Goal: Task Accomplishment & Management: Manage account settings

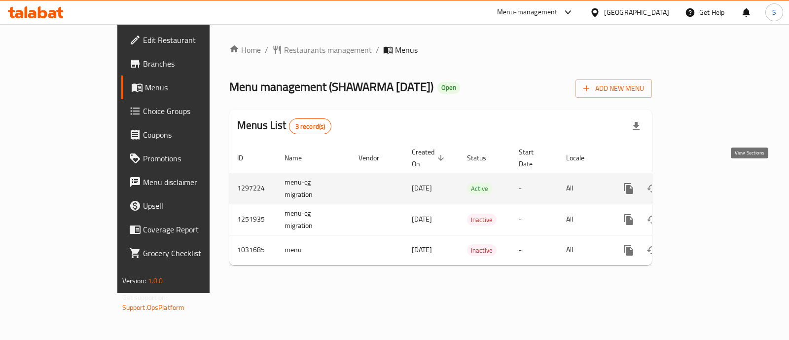
click at [706, 182] on icon "enhanced table" at bounding box center [700, 188] width 12 height 12
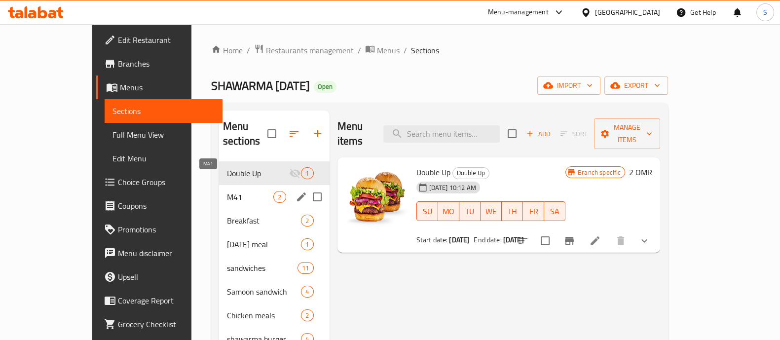
click at [227, 191] on span "M41" at bounding box center [250, 197] width 46 height 12
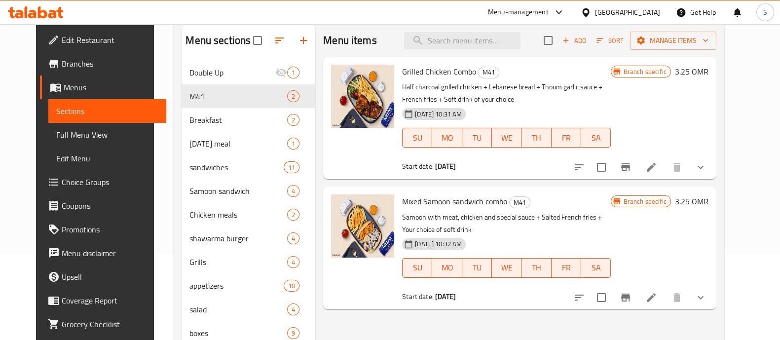
scroll to position [70, 0]
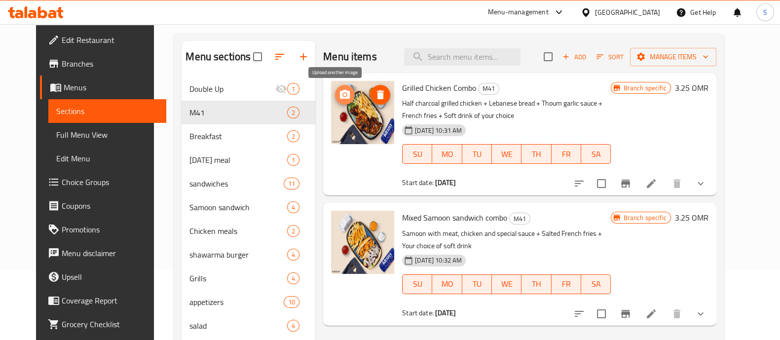
click at [343, 95] on circle "upload picture" at bounding box center [344, 94] width 3 height 3
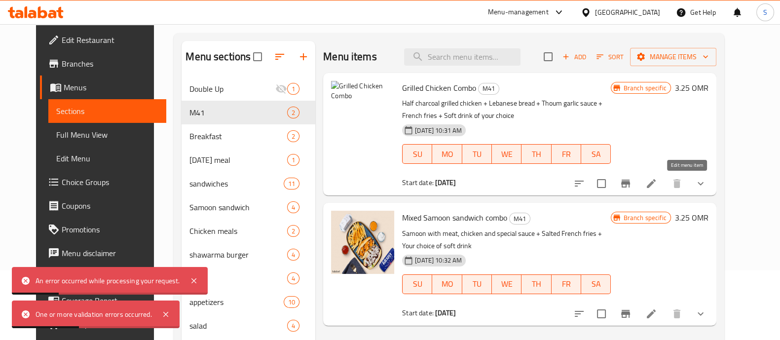
click at [655, 185] on icon at bounding box center [650, 183] width 9 height 9
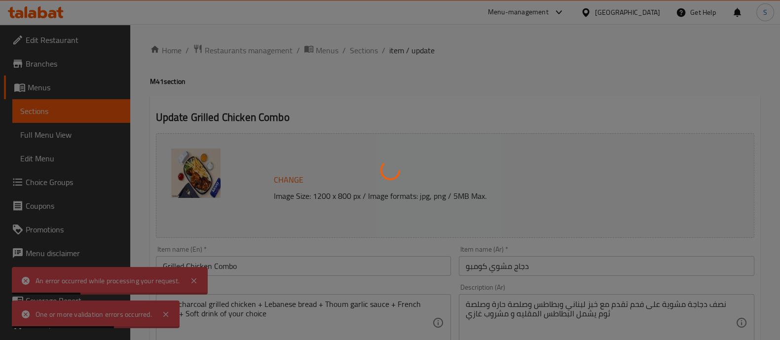
type input "اختيارك من المشروب:"
type input "1"
type input "اختيارك من الطبق الجانبي"
type input "1"
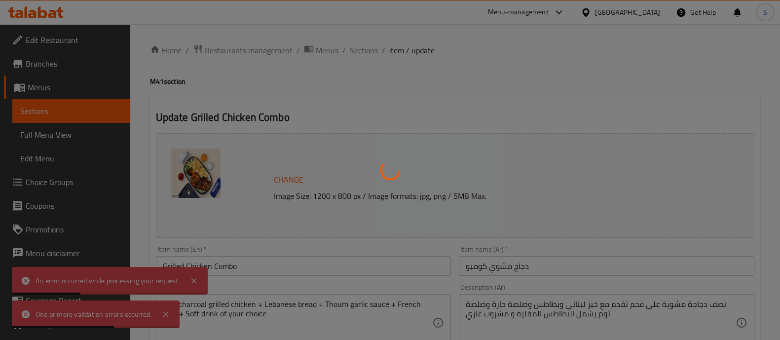
type input "1"
type input "اختيارك من الطبق الرئيسي"
type input "1"
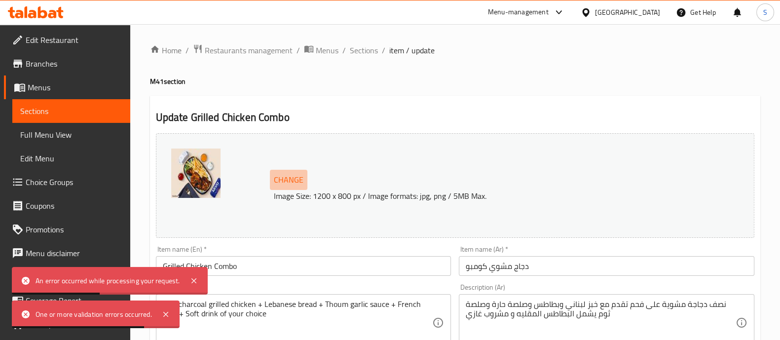
click at [297, 181] on span "Change" at bounding box center [289, 180] width 30 height 14
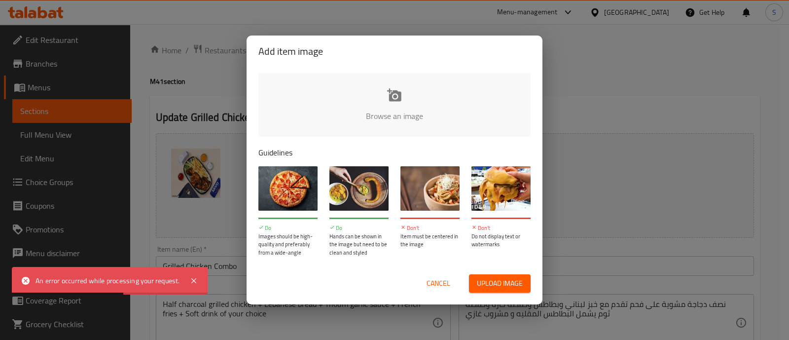
click at [383, 102] on input "file" at bounding box center [727, 119] width 939 height 92
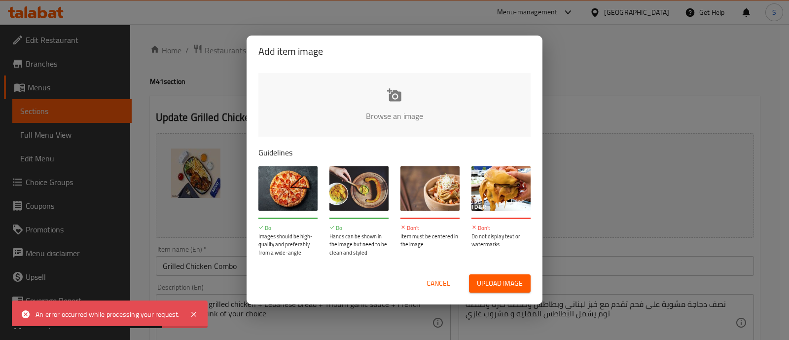
type input "C:\fakepath\talabat_shawerma_12_june_638917211180907655_cleanup.jpg"
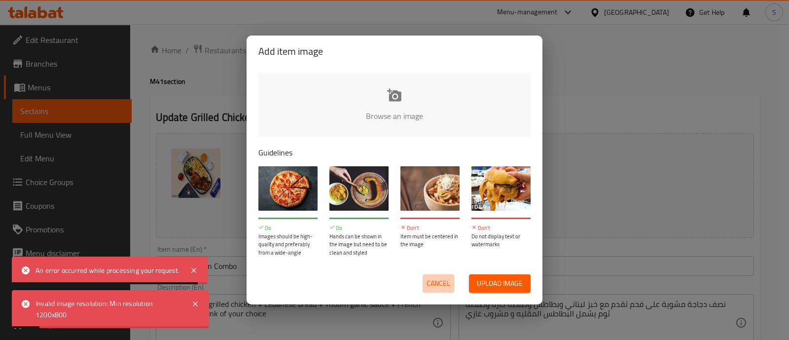
click at [439, 280] on span "Cancel" at bounding box center [439, 283] width 24 height 12
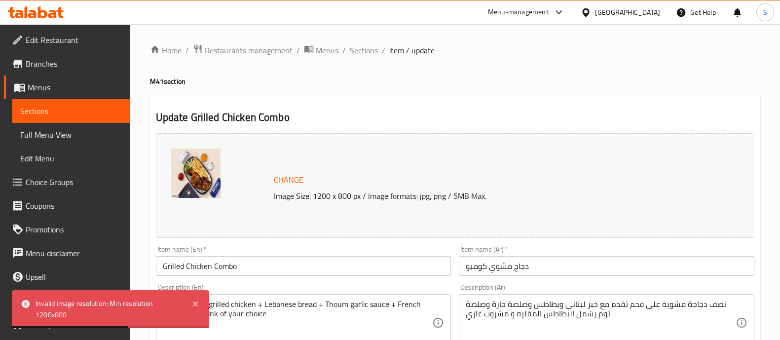
click at [365, 52] on span "Sections" at bounding box center [364, 50] width 28 height 12
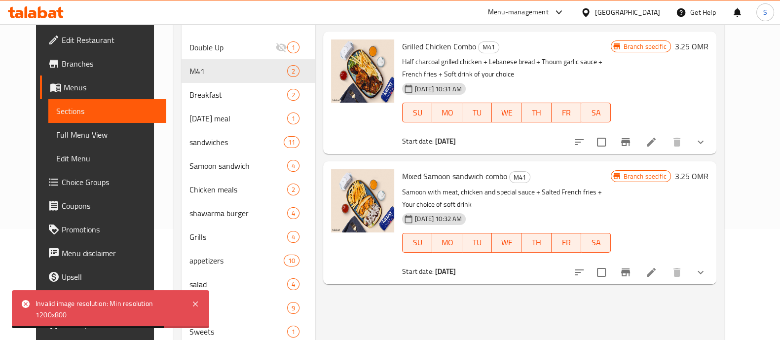
scroll to position [123, 0]
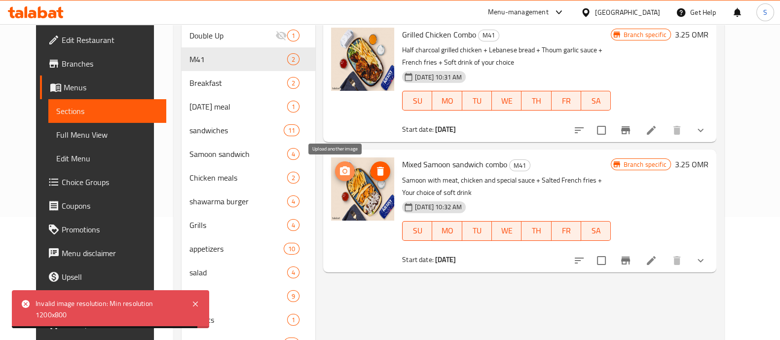
click at [339, 175] on icon "upload picture" at bounding box center [345, 171] width 12 height 12
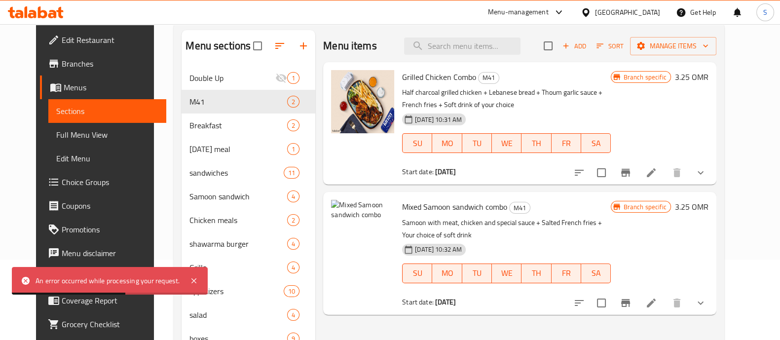
scroll to position [61, 0]
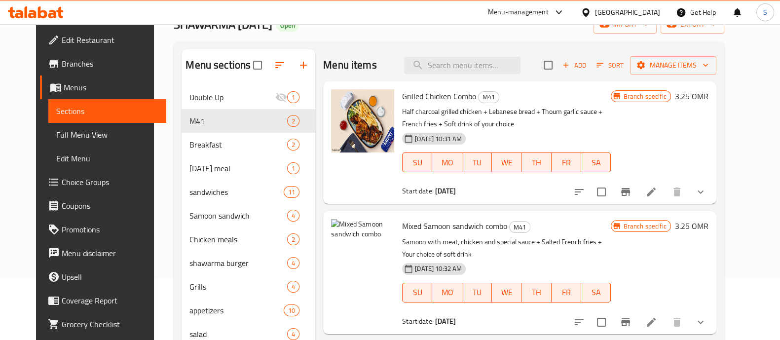
drag, startPoint x: 490, startPoint y: 255, endPoint x: 491, endPoint y: 280, distance: 24.2
drag, startPoint x: 491, startPoint y: 280, endPoint x: 414, endPoint y: 200, distance: 110.6
click at [414, 200] on div "Grilled Chicken Combo M41 Half charcoal grilled chicken + Lebanese bread + Thou…" at bounding box center [519, 142] width 392 height 122
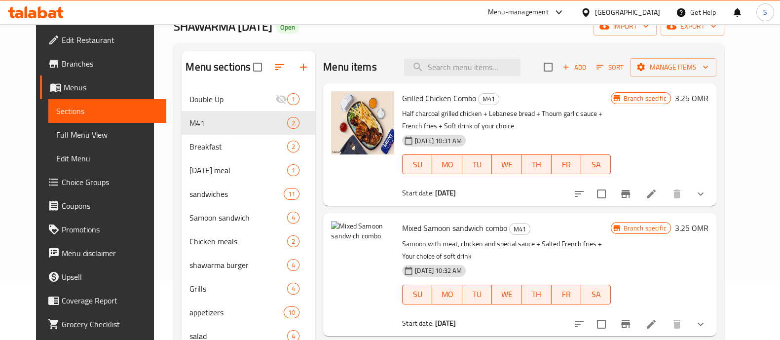
scroll to position [0, 0]
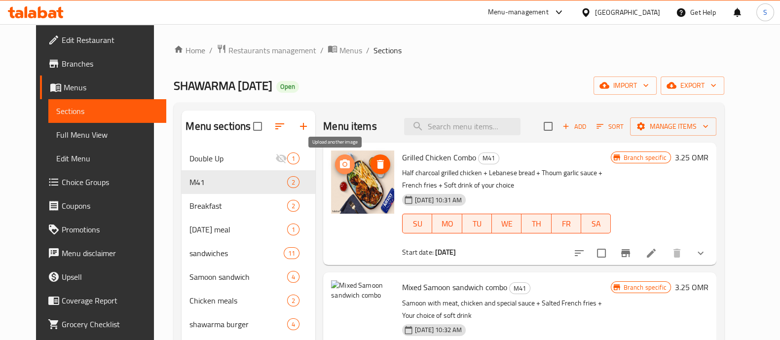
click at [340, 161] on icon "upload picture" at bounding box center [345, 163] width 10 height 9
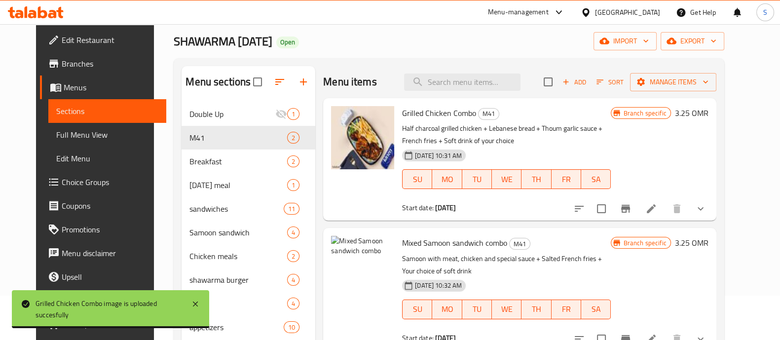
scroll to position [123, 0]
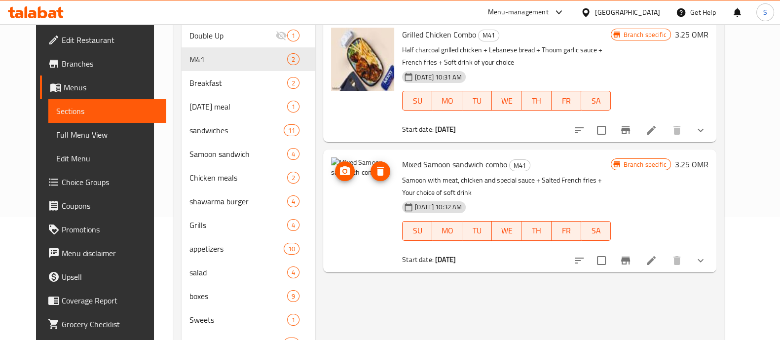
click at [339, 166] on icon "upload picture" at bounding box center [345, 171] width 12 height 12
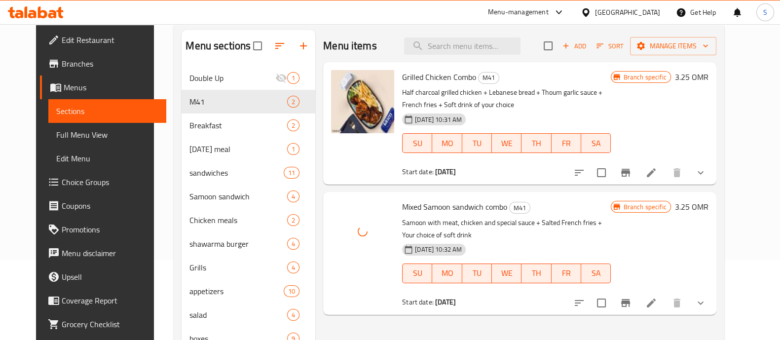
scroll to position [61, 0]
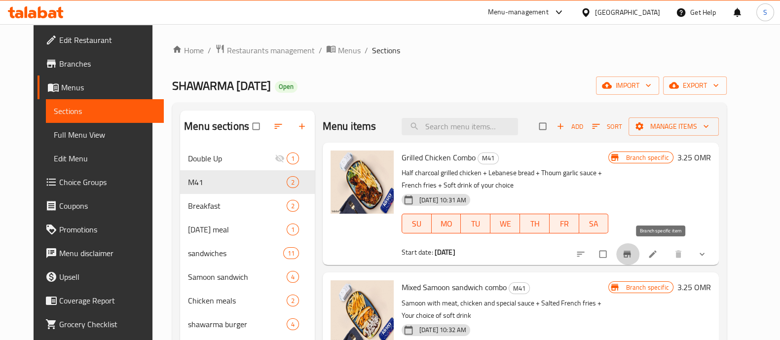
click at [630, 254] on icon "Branch-specific-item" at bounding box center [626, 254] width 7 height 6
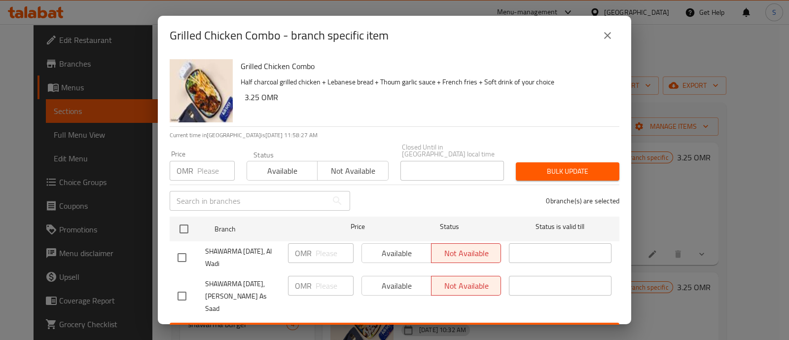
click at [179, 285] on input "checkbox" at bounding box center [182, 295] width 21 height 21
checkbox input "true"
click at [377, 280] on span "Available" at bounding box center [397, 286] width 62 height 14
click at [364, 325] on span "Save" at bounding box center [395, 331] width 434 height 12
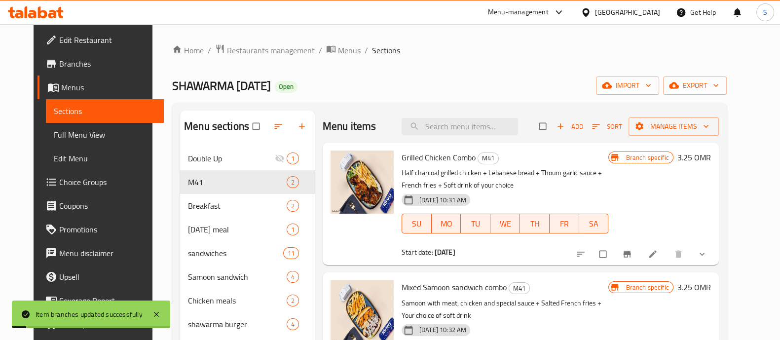
scroll to position [185, 0]
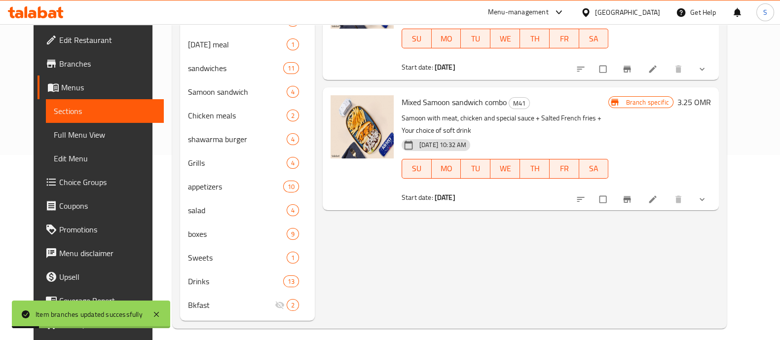
click at [630, 198] on icon "Branch-specific-item" at bounding box center [626, 199] width 7 height 6
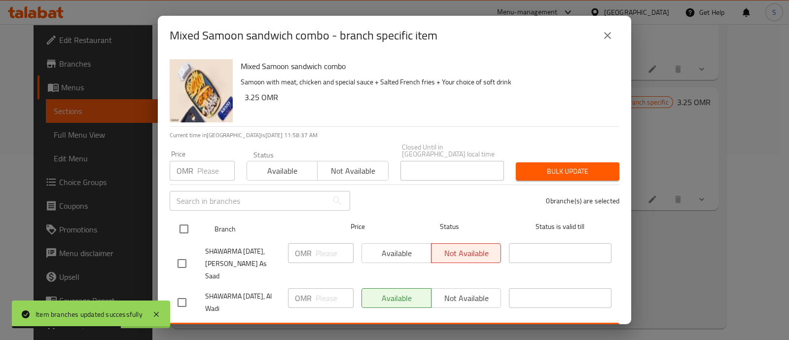
click at [188, 225] on input "checkbox" at bounding box center [184, 228] width 21 height 21
checkbox input "true"
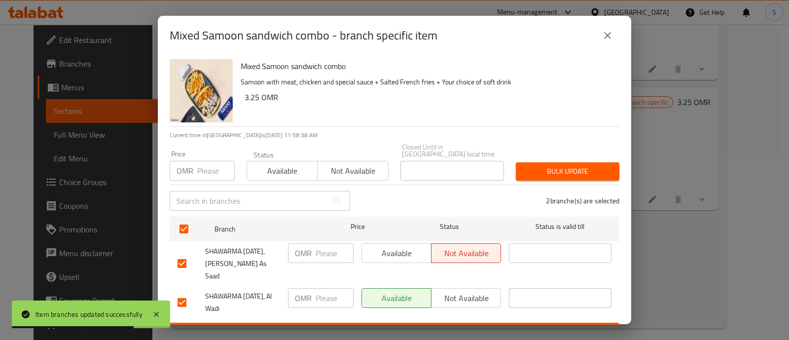
click at [375, 254] on button "Available" at bounding box center [396, 253] width 70 height 20
click at [394, 325] on span "Save" at bounding box center [395, 331] width 434 height 12
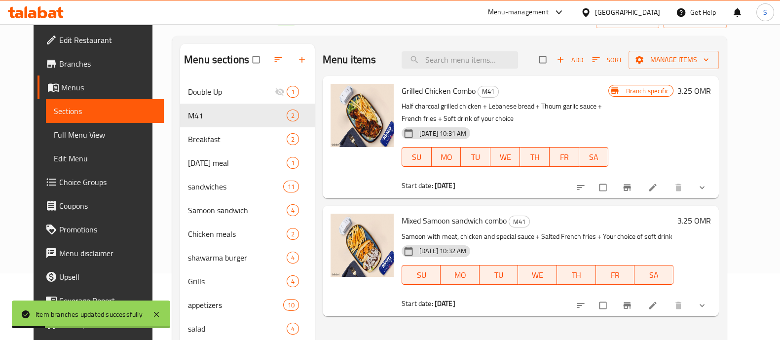
scroll to position [61, 0]
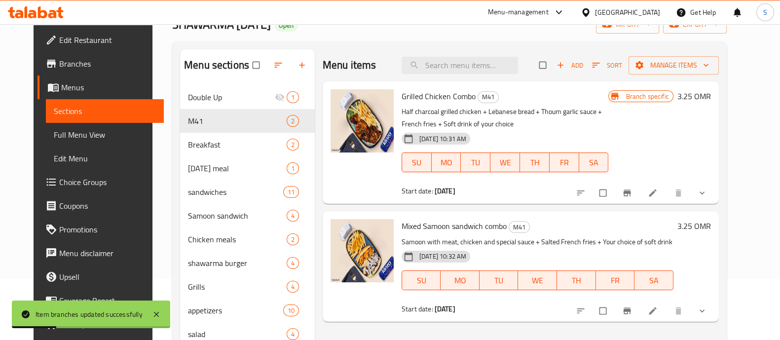
click at [632, 193] on icon "Branch-specific-item" at bounding box center [627, 193] width 10 height 10
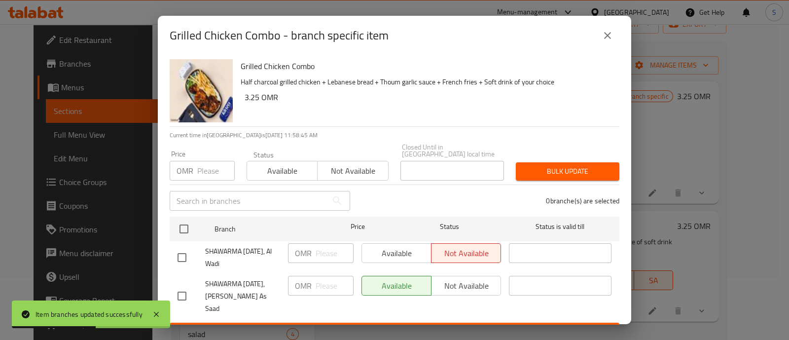
click at [610, 30] on icon "close" at bounding box center [608, 36] width 12 height 12
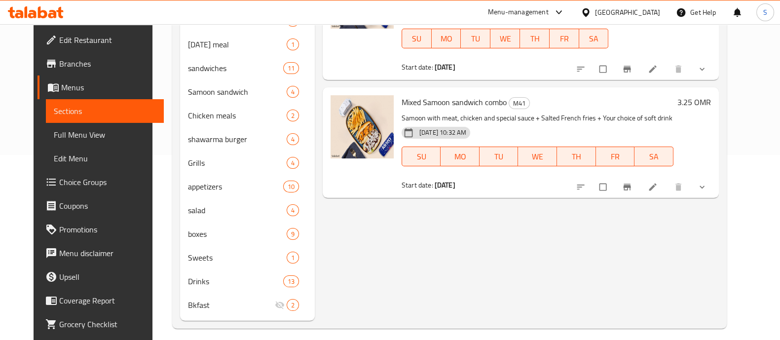
scroll to position [61, 0]
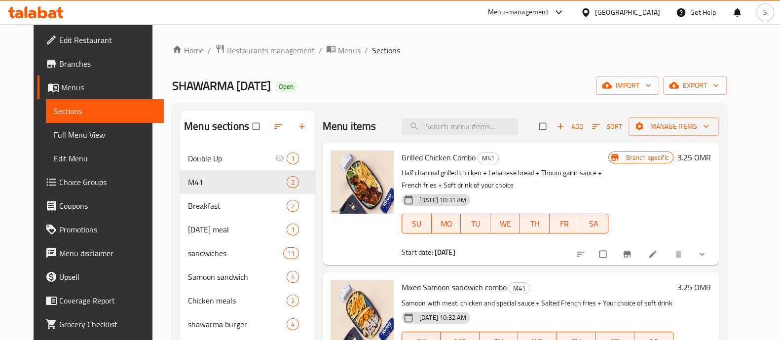
click at [253, 48] on span "Restaurants management" at bounding box center [271, 50] width 88 height 12
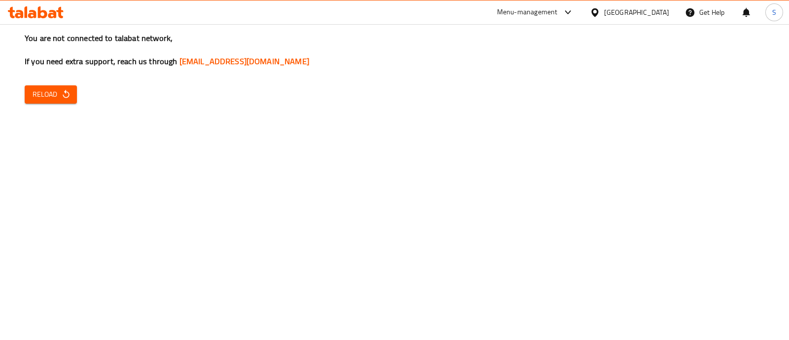
click at [42, 13] on icon at bounding box center [36, 12] width 56 height 12
